Goal: Transaction & Acquisition: Purchase product/service

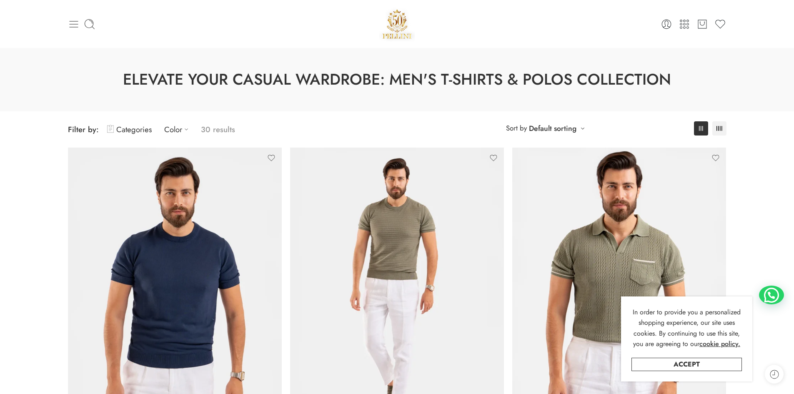
click at [73, 26] on icon at bounding box center [74, 24] width 12 height 12
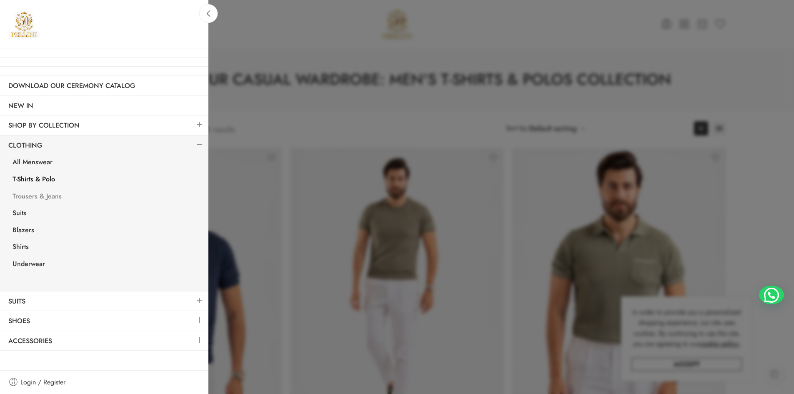
click at [52, 198] on link "Trousers & Jeans" at bounding box center [106, 197] width 204 height 17
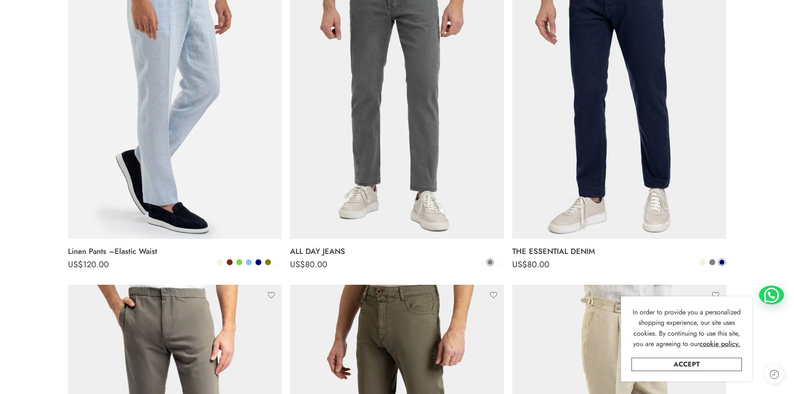
scroll to position [208, 0]
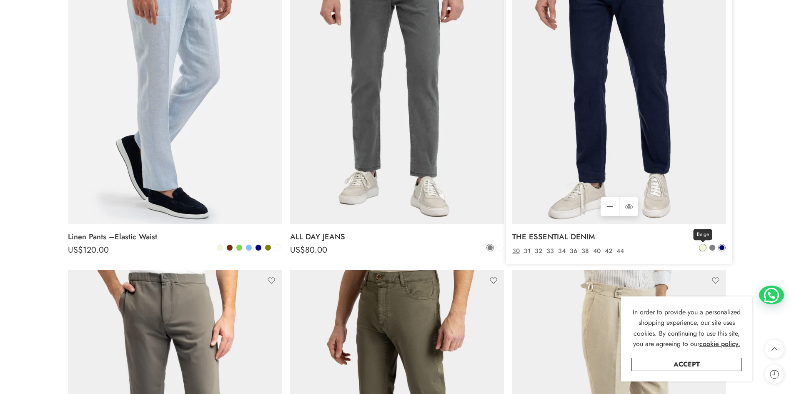
click at [702, 246] on span at bounding box center [702, 248] width 6 height 6
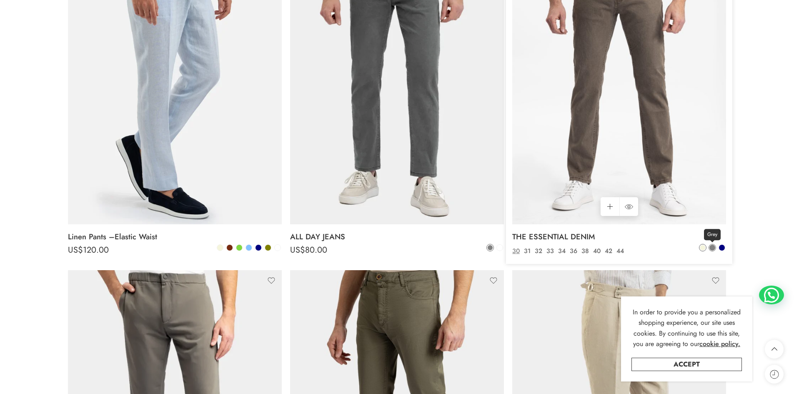
click at [712, 247] on span at bounding box center [712, 248] width 6 height 6
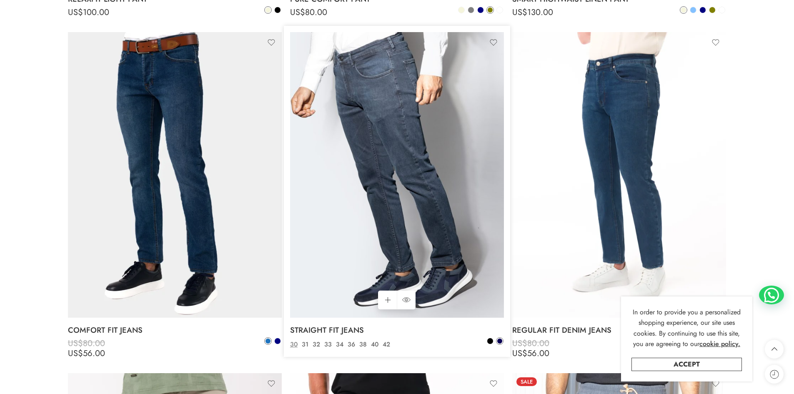
scroll to position [791, 0]
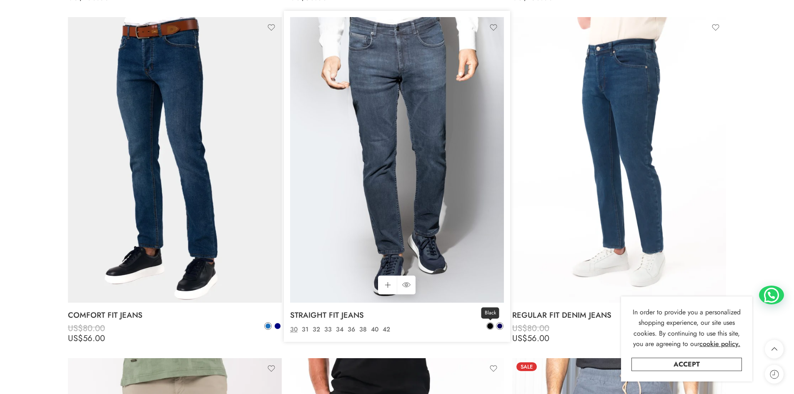
click at [489, 326] on span at bounding box center [490, 326] width 6 height 6
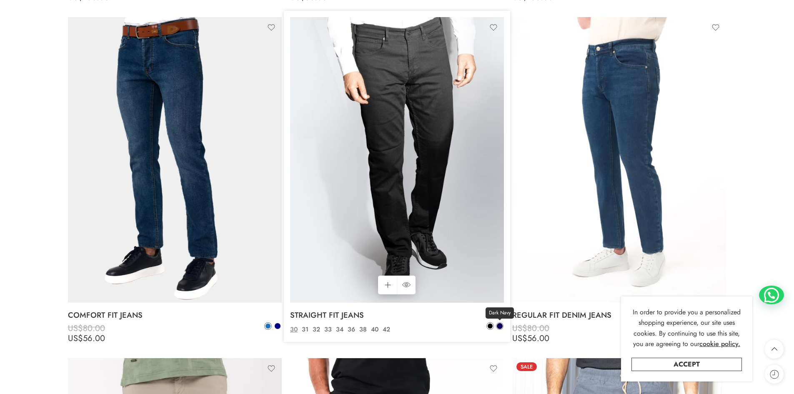
click at [502, 325] on span at bounding box center [500, 326] width 6 height 6
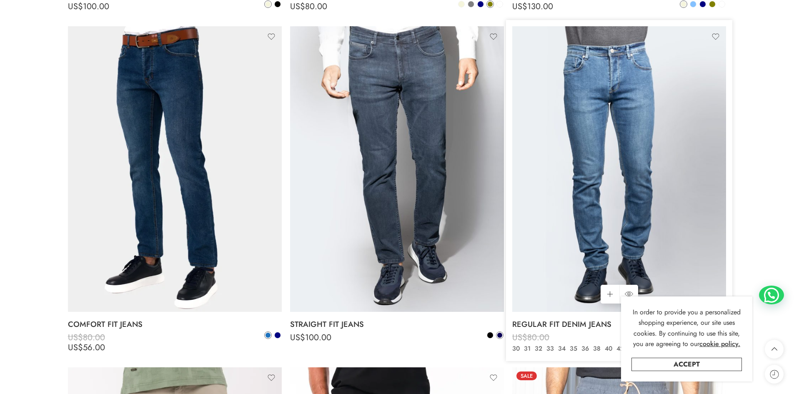
scroll to position [833, 0]
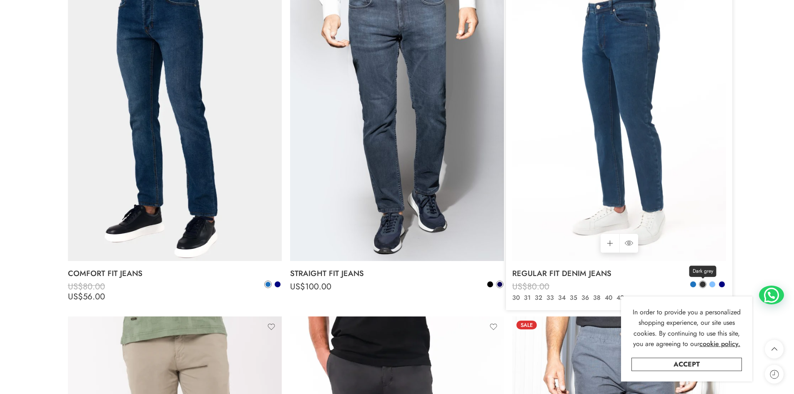
click at [704, 283] on span at bounding box center [702, 284] width 6 height 6
click at [692, 283] on span at bounding box center [693, 284] width 6 height 6
click at [700, 282] on span at bounding box center [702, 284] width 6 height 6
click at [712, 283] on span at bounding box center [712, 284] width 6 height 6
click at [724, 283] on span at bounding box center [722, 284] width 6 height 6
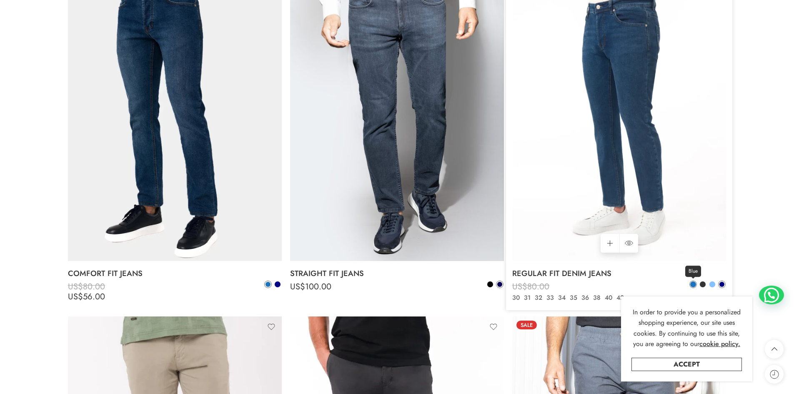
click at [694, 283] on span at bounding box center [693, 284] width 6 height 6
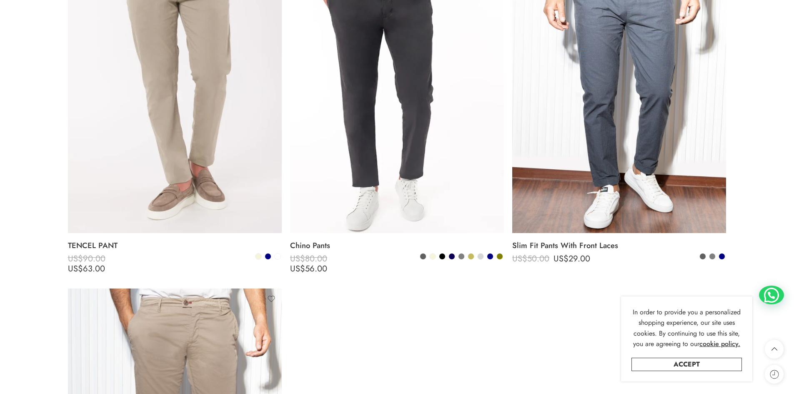
scroll to position [1250, 0]
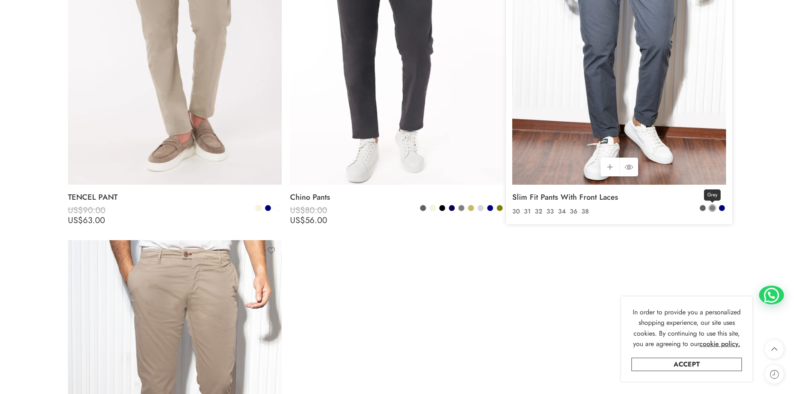
click at [711, 208] on span at bounding box center [712, 208] width 6 height 6
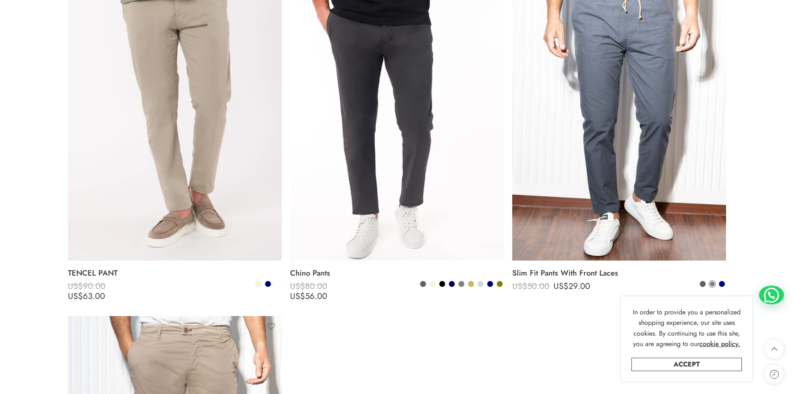
scroll to position [1291, 0]
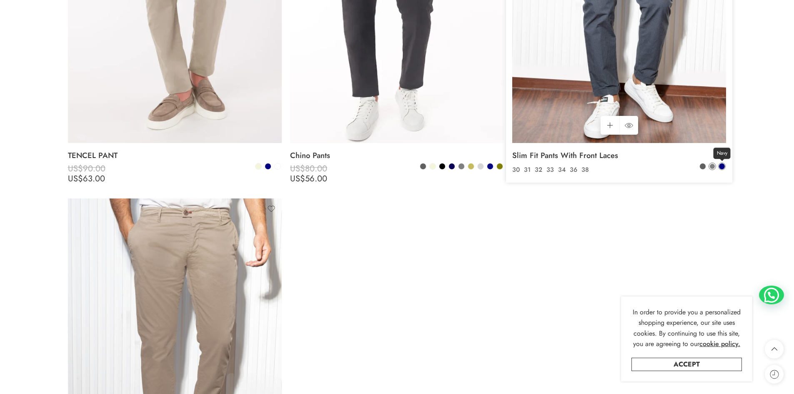
click at [720, 165] on span at bounding box center [722, 166] width 6 height 6
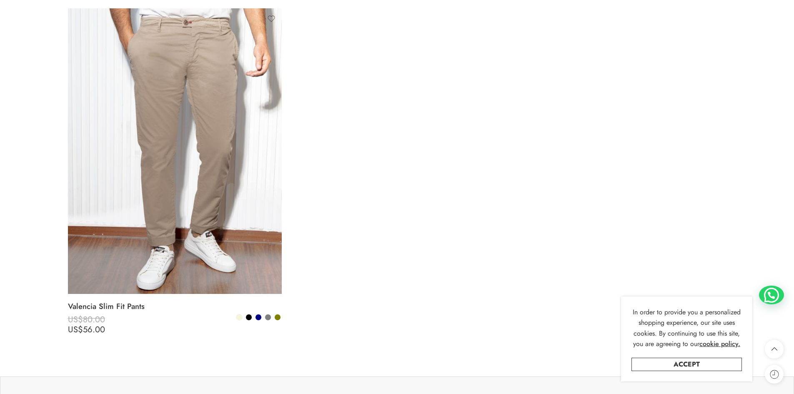
scroll to position [1500, 0]
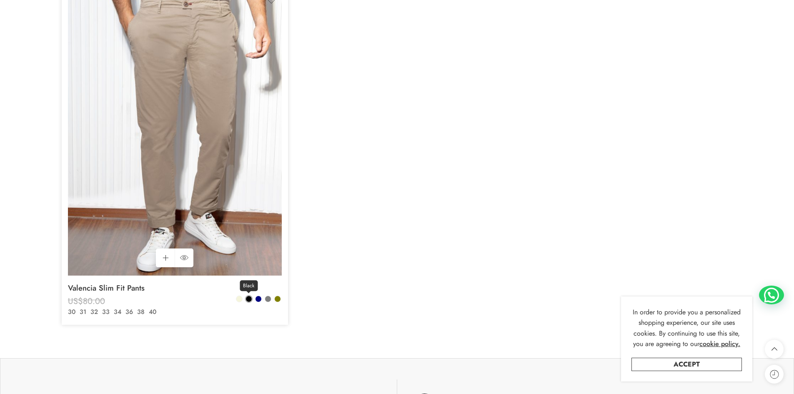
click at [248, 296] on span at bounding box center [249, 299] width 6 height 6
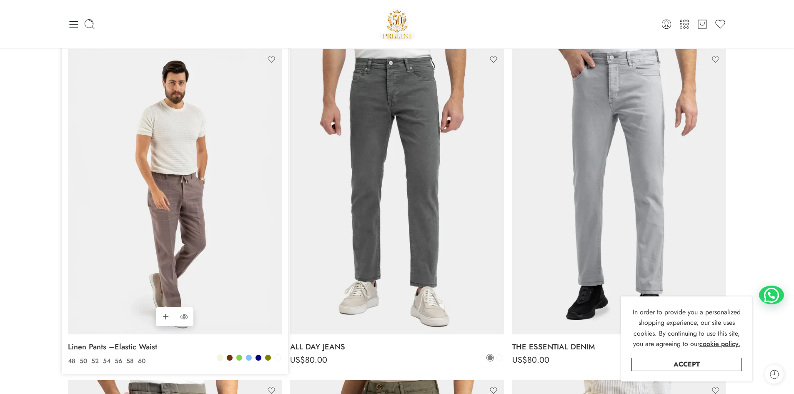
scroll to position [83, 0]
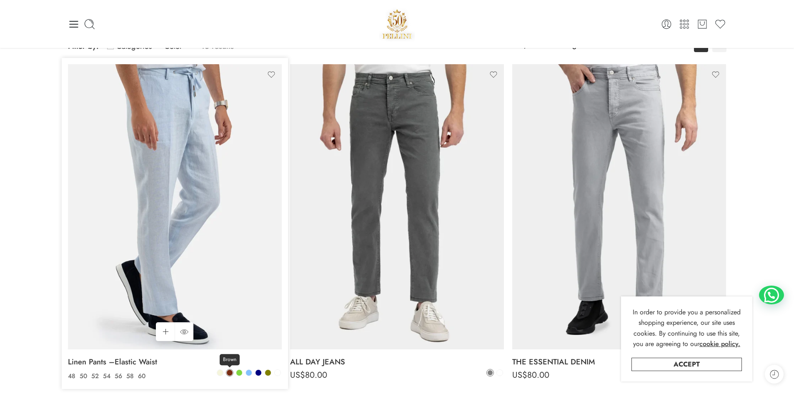
click at [231, 372] on span at bounding box center [230, 372] width 6 height 6
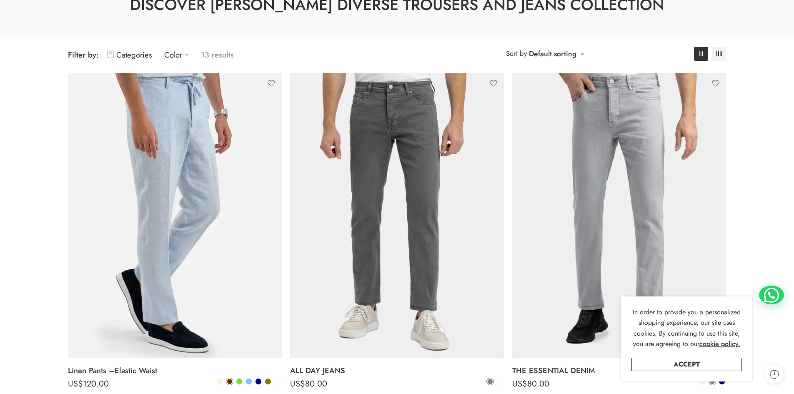
scroll to position [125, 0]
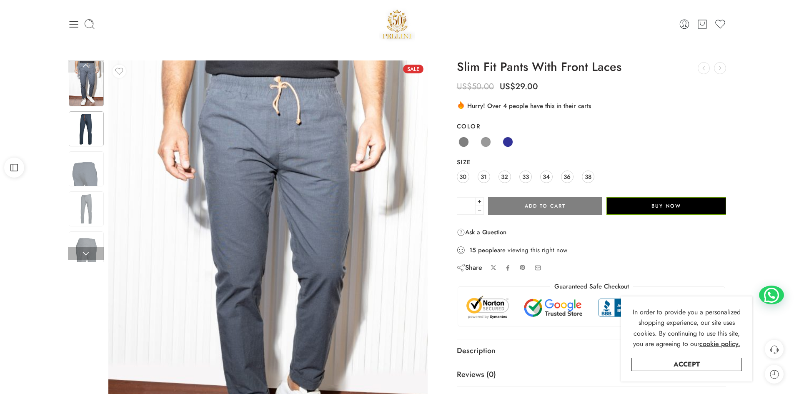
click at [93, 131] on img at bounding box center [86, 128] width 35 height 35
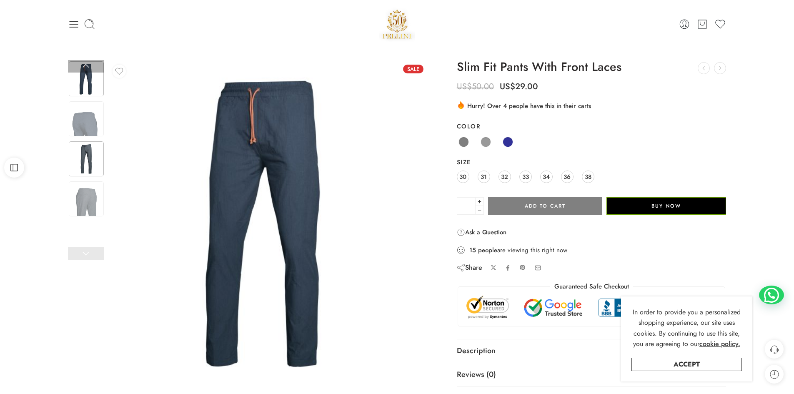
click at [88, 159] on img at bounding box center [86, 158] width 35 height 35
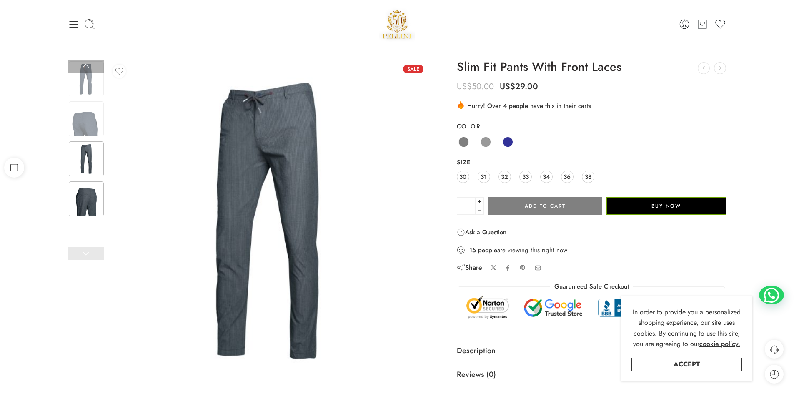
click at [89, 194] on img at bounding box center [86, 198] width 35 height 35
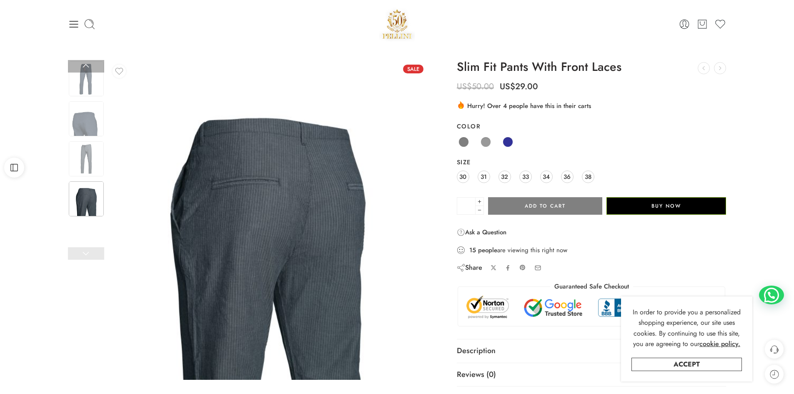
click at [88, 258] on link at bounding box center [86, 253] width 36 height 12
click at [89, 152] on img at bounding box center [86, 158] width 35 height 35
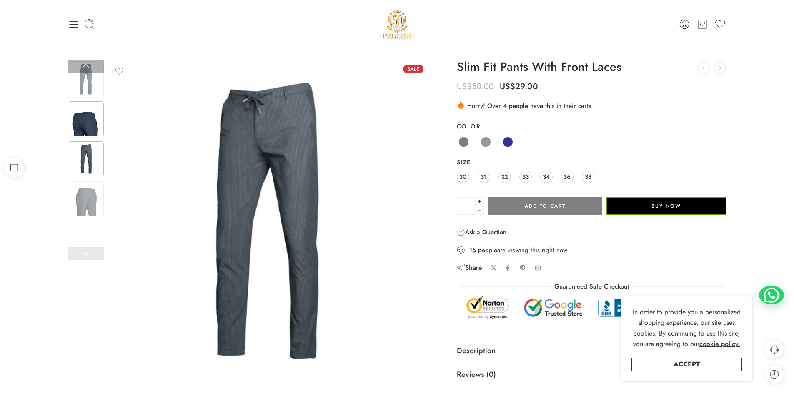
click at [89, 118] on img at bounding box center [86, 118] width 35 height 35
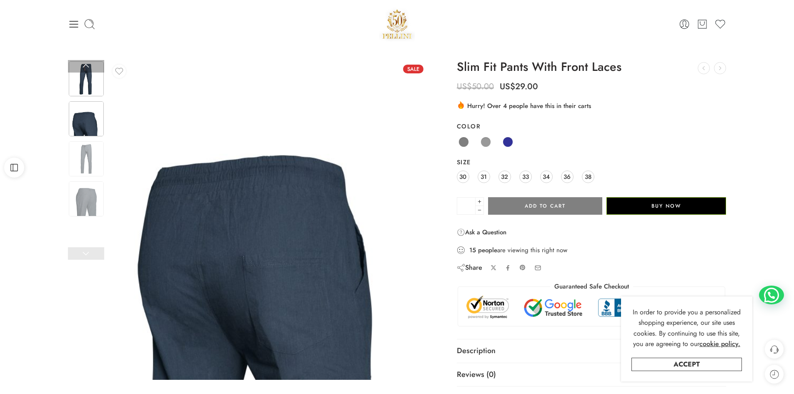
click at [91, 84] on img at bounding box center [86, 78] width 35 height 35
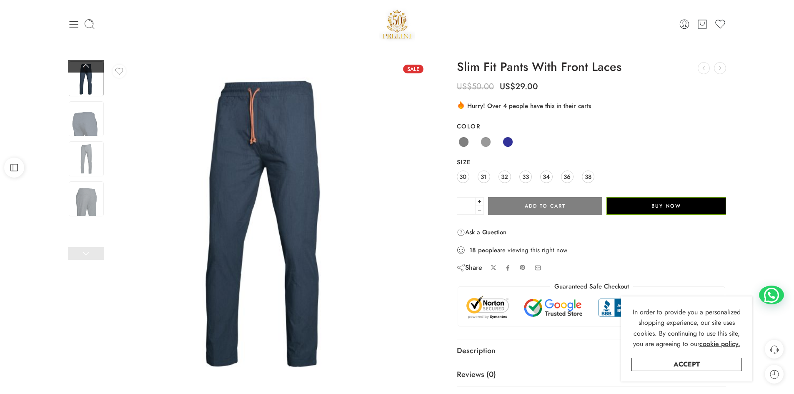
click at [87, 66] on link at bounding box center [86, 66] width 36 height 12
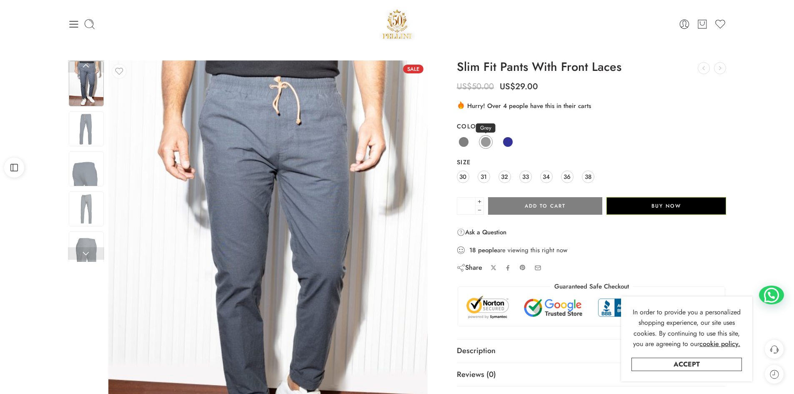
click at [484, 142] on span at bounding box center [485, 142] width 10 height 10
click at [463, 140] on span at bounding box center [463, 142] width 10 height 10
click at [509, 141] on span at bounding box center [507, 142] width 10 height 10
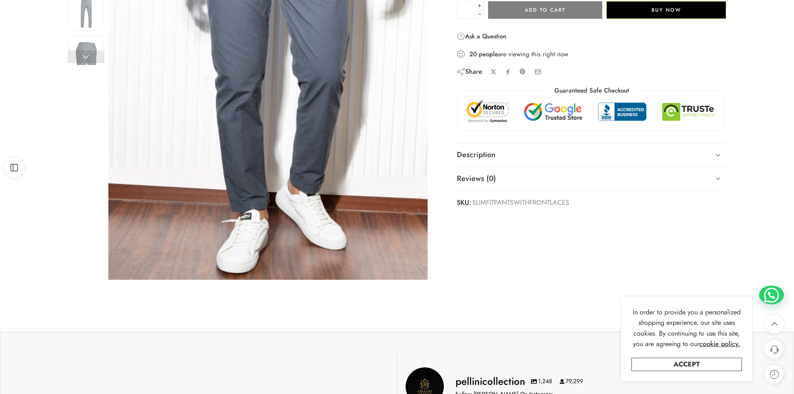
scroll to position [42, 0]
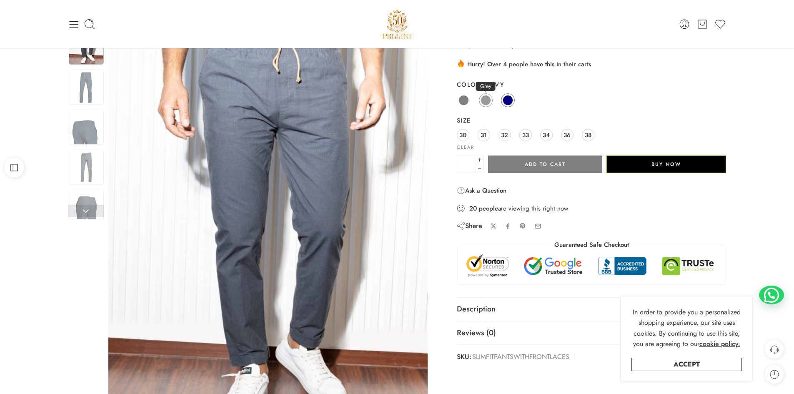
click at [484, 101] on span at bounding box center [485, 100] width 10 height 10
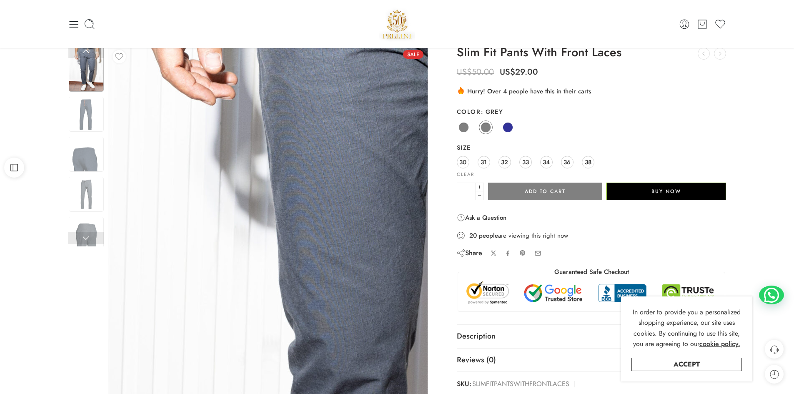
scroll to position [0, 0]
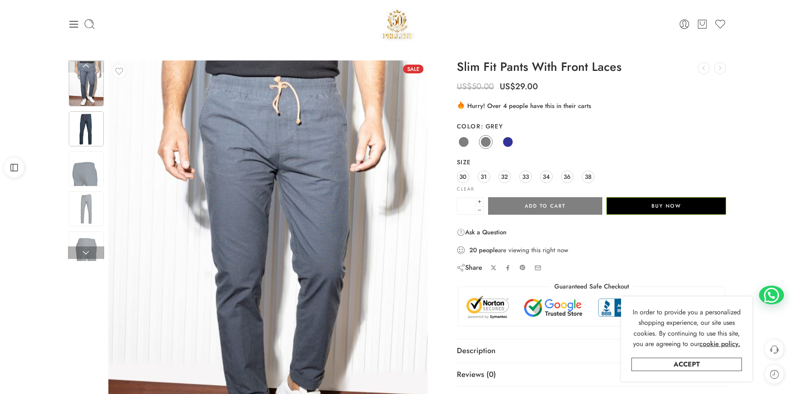
click at [96, 128] on img at bounding box center [86, 128] width 35 height 35
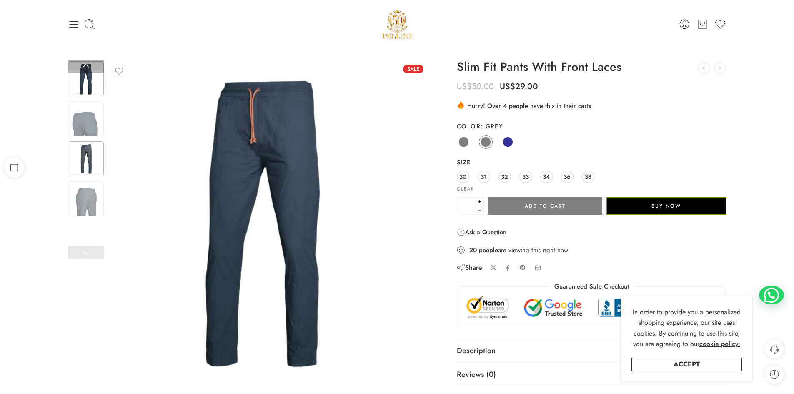
click at [92, 152] on img at bounding box center [86, 158] width 35 height 35
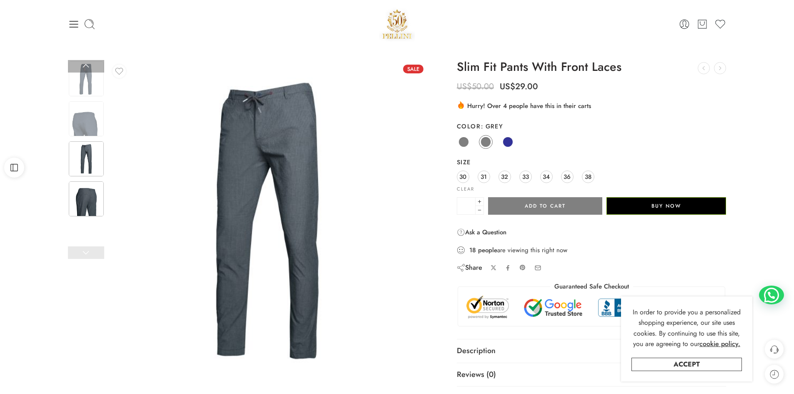
click at [89, 191] on img at bounding box center [86, 198] width 35 height 35
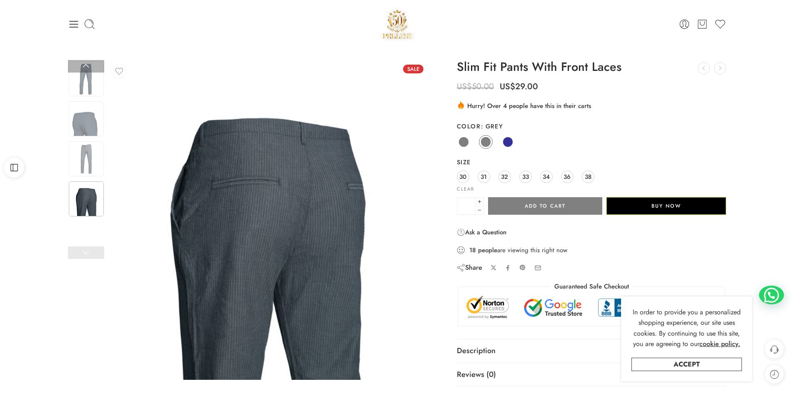
click at [87, 252] on link at bounding box center [86, 252] width 36 height 12
click at [88, 62] on link at bounding box center [86, 66] width 36 height 12
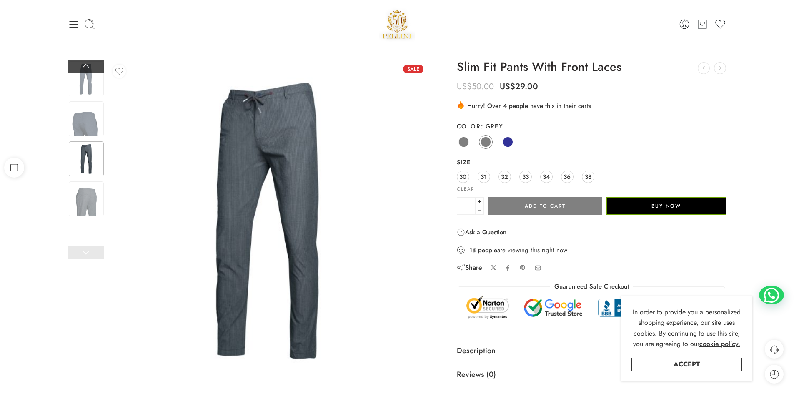
click at [88, 62] on link at bounding box center [86, 66] width 36 height 12
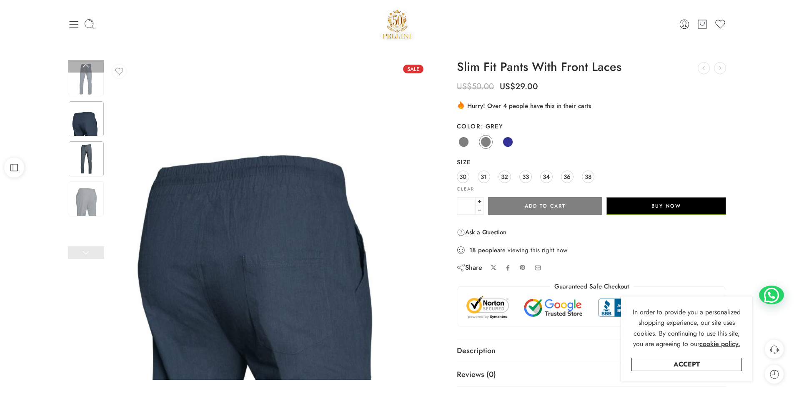
click at [87, 158] on img at bounding box center [86, 158] width 35 height 35
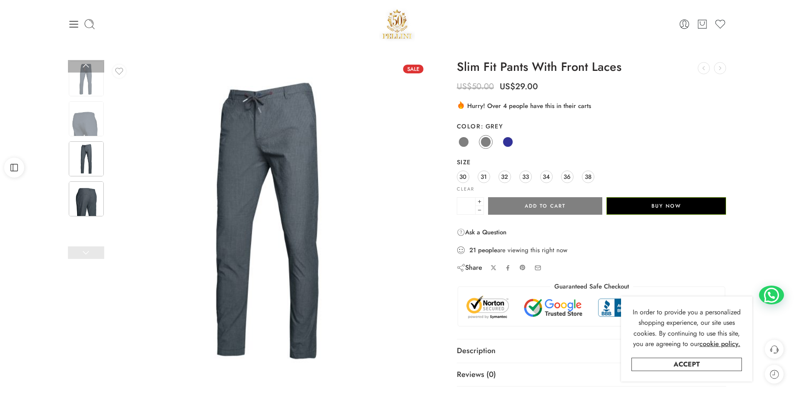
click at [86, 206] on img at bounding box center [86, 198] width 35 height 35
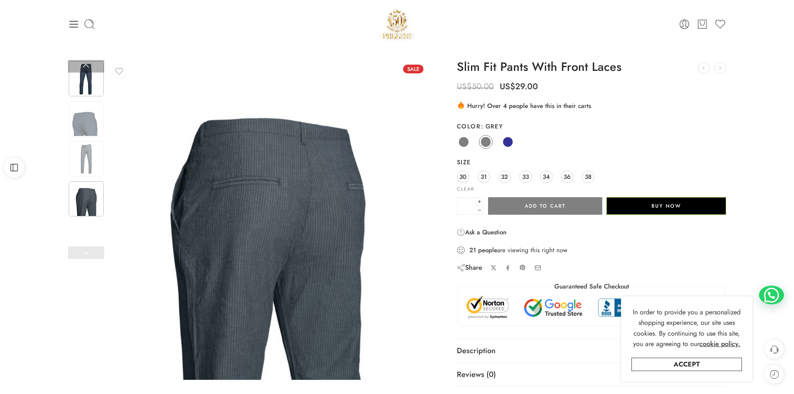
click at [78, 82] on img at bounding box center [86, 78] width 35 height 35
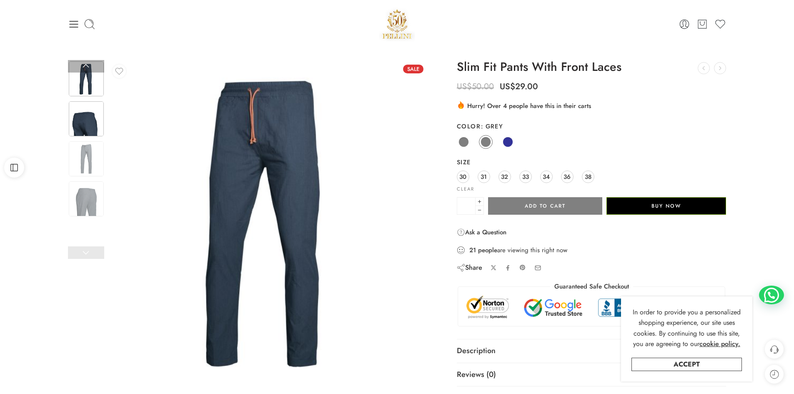
click at [80, 120] on img at bounding box center [86, 118] width 35 height 35
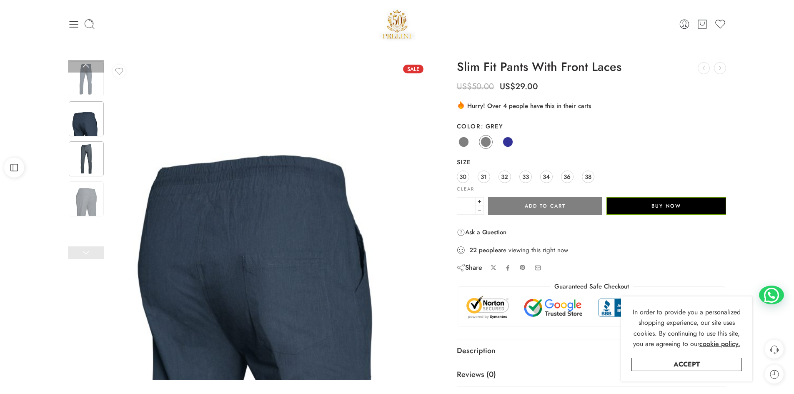
click at [88, 162] on img at bounding box center [86, 158] width 35 height 35
